Goal: Information Seeking & Learning: Learn about a topic

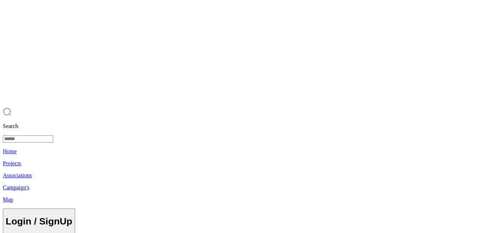
click at [222, 148] on p "Home" at bounding box center [241, 151] width 477 height 6
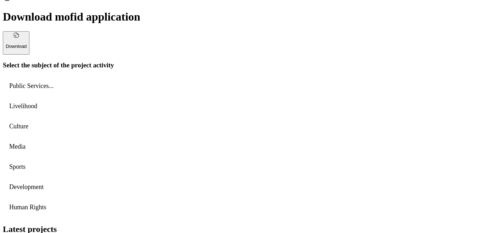
scroll to position [210, 0]
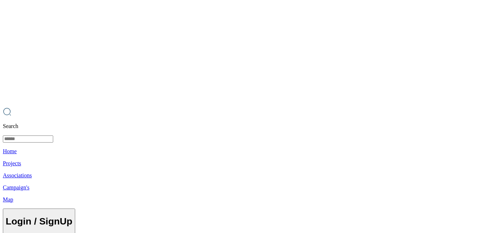
click at [191, 71] on للزوار at bounding box center [241, 116] width 483 height 233
click at [250, 160] on p "Projects" at bounding box center [241, 163] width 477 height 6
click at [301, 172] on p "Associations" at bounding box center [241, 175] width 477 height 6
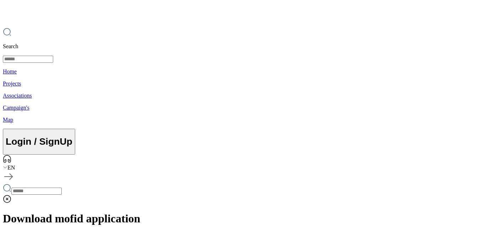
scroll to position [15, 0]
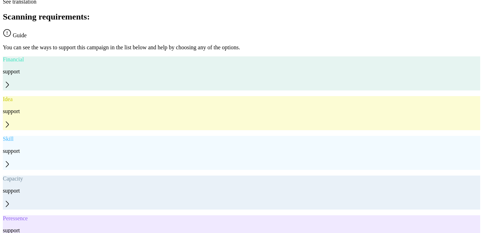
scroll to position [541, 0]
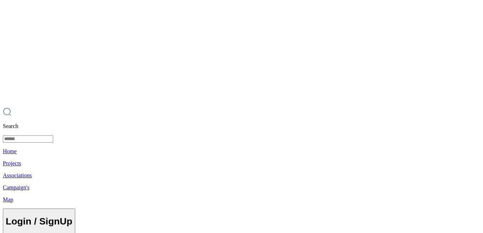
click at [364, 196] on p "Map" at bounding box center [241, 199] width 477 height 6
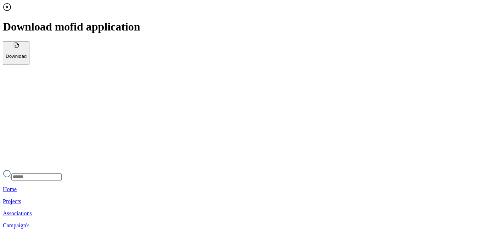
drag, startPoint x: 140, startPoint y: 108, endPoint x: 186, endPoint y: 182, distance: 86.7
drag, startPoint x: 146, startPoint y: 162, endPoint x: 157, endPoint y: 174, distance: 15.8
drag, startPoint x: 138, startPoint y: 191, endPoint x: 256, endPoint y: 114, distance: 140.9
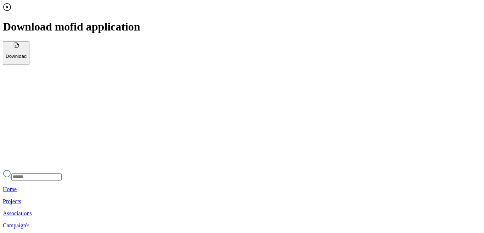
drag, startPoint x: 216, startPoint y: 143, endPoint x: 186, endPoint y: 149, distance: 30.5
drag, startPoint x: 218, startPoint y: 149, endPoint x: 176, endPoint y: 161, distance: 43.8
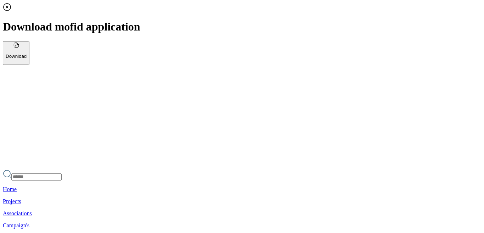
drag, startPoint x: 117, startPoint y: 156, endPoint x: 189, endPoint y: 176, distance: 74.4
drag, startPoint x: 241, startPoint y: 137, endPoint x: 186, endPoint y: 207, distance: 89.1
drag, startPoint x: 213, startPoint y: 130, endPoint x: 197, endPoint y: 227, distance: 98.4
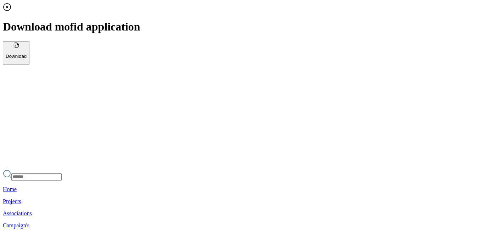
drag, startPoint x: 182, startPoint y: 129, endPoint x: 219, endPoint y: 157, distance: 47.1
drag, startPoint x: 170, startPoint y: 186, endPoint x: 242, endPoint y: 190, distance: 71.7
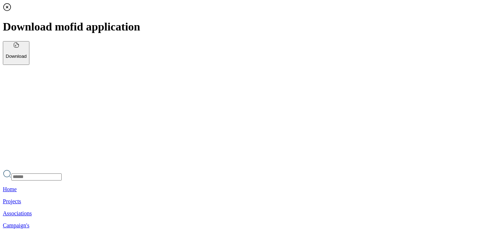
drag, startPoint x: 156, startPoint y: 156, endPoint x: 165, endPoint y: 170, distance: 16.2
drag, startPoint x: 152, startPoint y: 203, endPoint x: 258, endPoint y: 138, distance: 124.1
drag, startPoint x: 286, startPoint y: 126, endPoint x: 232, endPoint y: 189, distance: 83.7
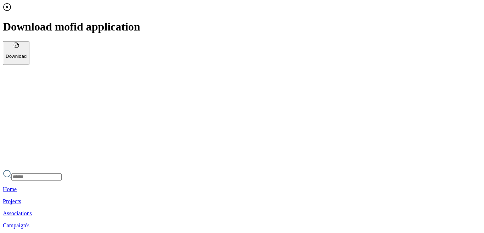
drag, startPoint x: 201, startPoint y: 195, endPoint x: 168, endPoint y: 166, distance: 45.0
drag, startPoint x: 236, startPoint y: 191, endPoint x: 230, endPoint y: 191, distance: 6.4
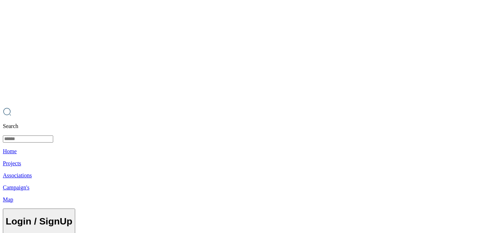
click at [220, 148] on p "Home" at bounding box center [241, 151] width 477 height 6
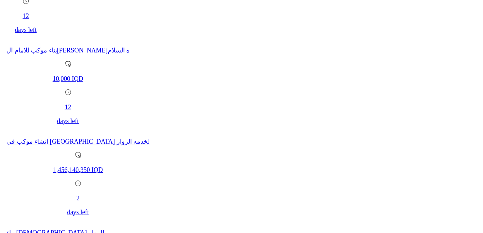
scroll to position [636, 0]
